Goal: Use online tool/utility

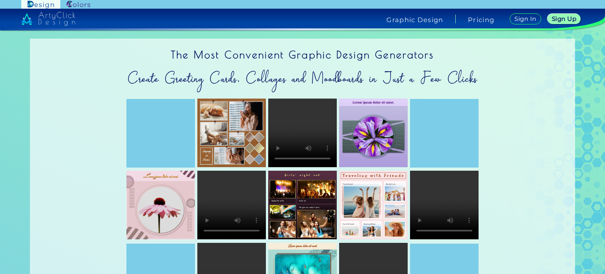
click at [82, 4] on img at bounding box center [79, 4] width 24 height 7
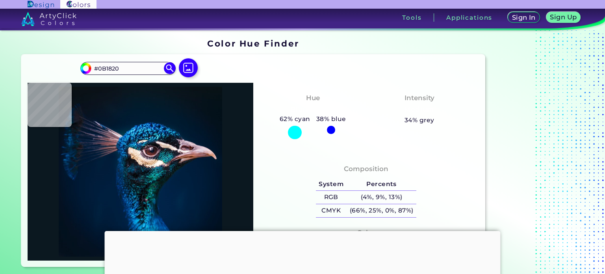
click at [137, 68] on input "#0B1820" at bounding box center [127, 68] width 73 height 11
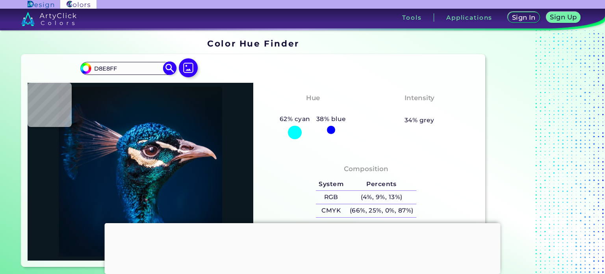
type input "D8E8FF"
click at [170, 71] on img at bounding box center [170, 68] width 14 height 14
type input "#d8e8ff"
type input "#D8E8FF"
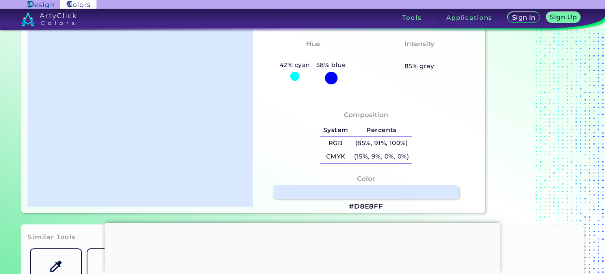
scroll to position [39, 0]
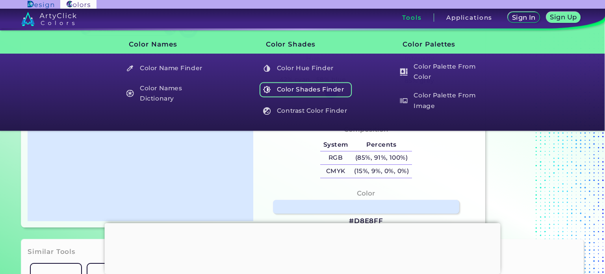
click at [312, 94] on h5 "Color Shades Finder" at bounding box center [306, 89] width 93 height 15
